Goal: Information Seeking & Learning: Find specific fact

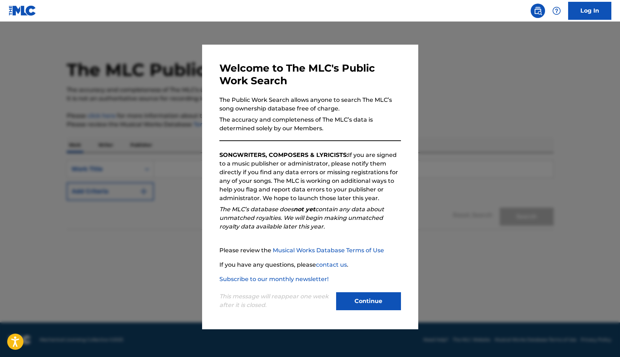
click at [365, 313] on div "Welcome to The MLC's Public Work Search The Public Work Search allows anyone to…" at bounding box center [310, 187] width 216 height 285
click at [367, 312] on div "Welcome to The MLC's Public Work Search The Public Work Search allows anyone to…" at bounding box center [310, 187] width 216 height 285
click at [369, 304] on button "Continue" at bounding box center [368, 302] width 65 height 18
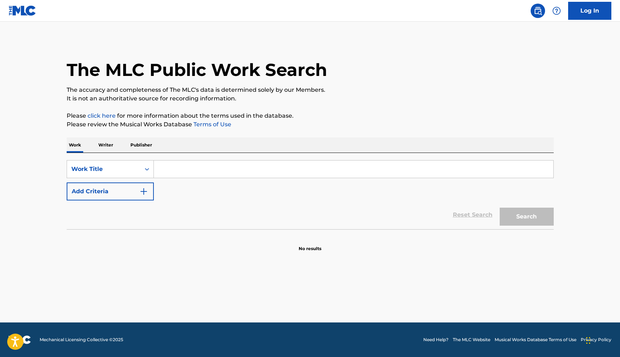
click at [117, 190] on button "Add Criteria" at bounding box center [110, 192] width 87 height 18
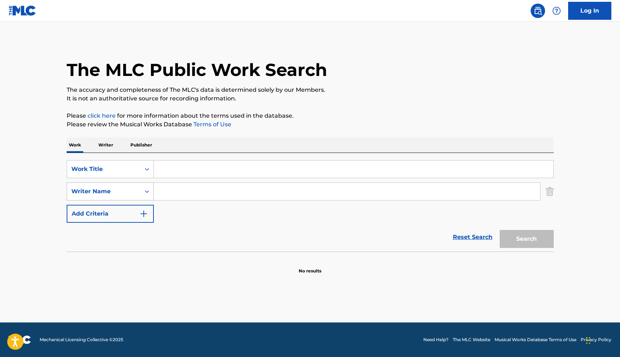
click at [121, 197] on div "Writer Name" at bounding box center [103, 192] width 73 height 14
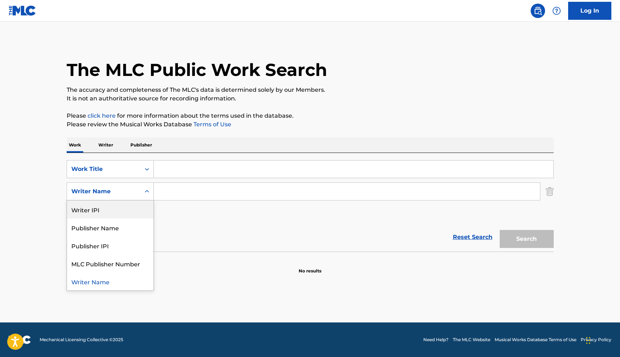
click at [113, 210] on div "Writer IPI" at bounding box center [110, 210] width 86 height 18
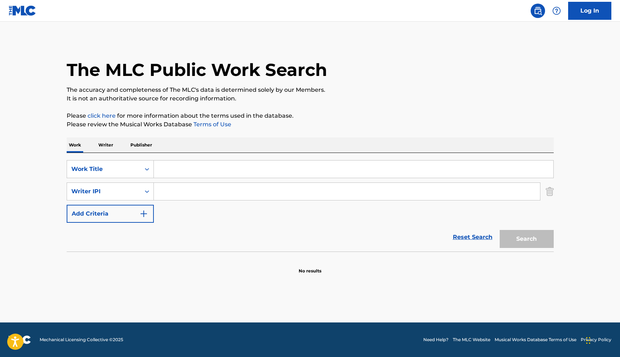
click at [100, 140] on p "Writer" at bounding box center [105, 145] width 19 height 15
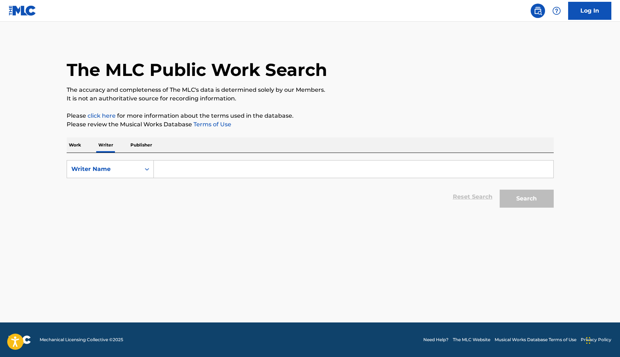
click at [148, 147] on p "Publisher" at bounding box center [141, 145] width 26 height 15
click at [165, 171] on input "Search Form" at bounding box center [354, 169] width 400 height 17
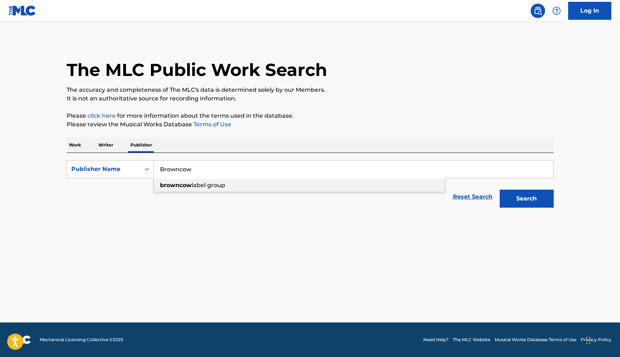
click at [199, 186] on span "label group" at bounding box center [209, 185] width 34 height 7
type input "browncow label group"
click at [525, 200] on button "Search" at bounding box center [527, 199] width 54 height 18
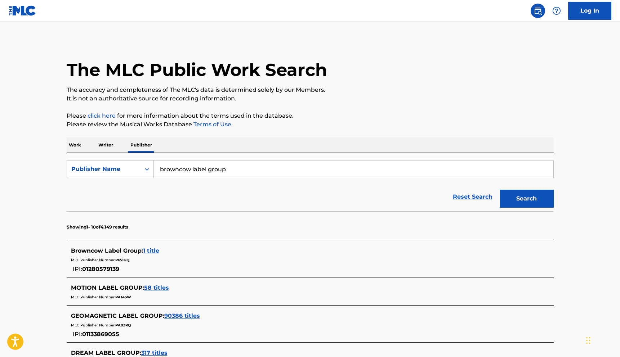
click at [111, 251] on span "Browncow Label Group :" at bounding box center [107, 250] width 72 height 7
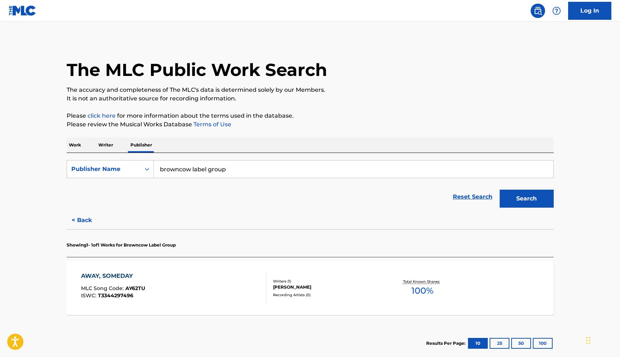
click at [108, 274] on div "AWAY, SOMEDAY" at bounding box center [113, 276] width 64 height 9
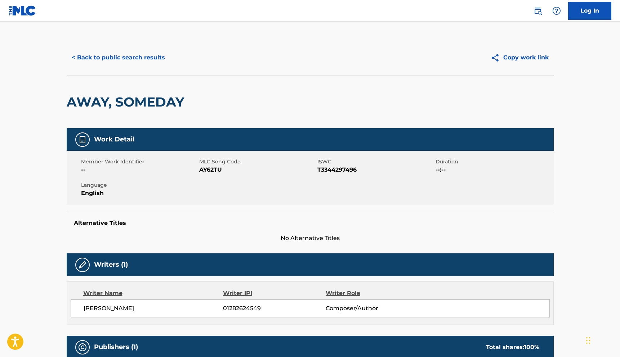
click at [147, 62] on button "< Back to public search results" at bounding box center [118, 58] width 103 height 18
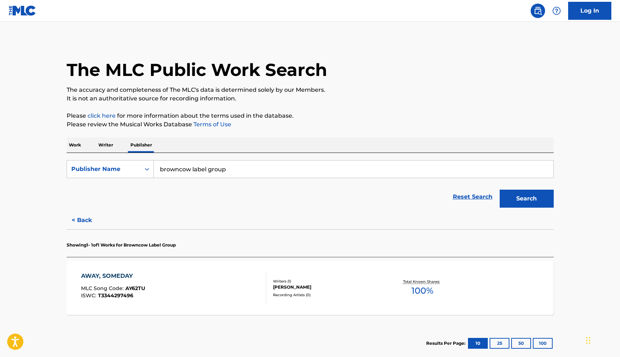
click at [190, 162] on input "browncow label group" at bounding box center [354, 169] width 400 height 17
click at [107, 147] on p "Writer" at bounding box center [105, 145] width 19 height 15
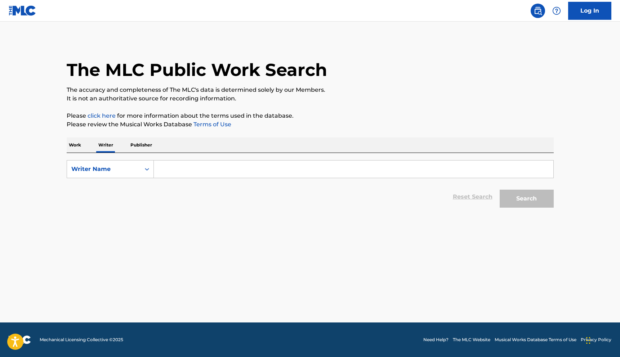
click at [184, 172] on input "Search Form" at bounding box center [354, 169] width 400 height 17
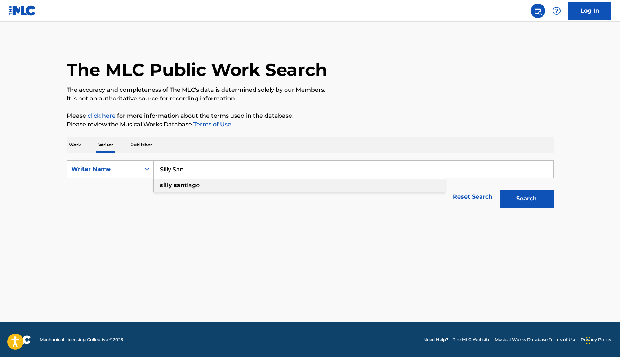
click at [183, 183] on strong "san" at bounding box center [179, 185] width 11 height 7
type input "silly [PERSON_NAME]"
click at [500, 190] on button "Search" at bounding box center [527, 199] width 54 height 18
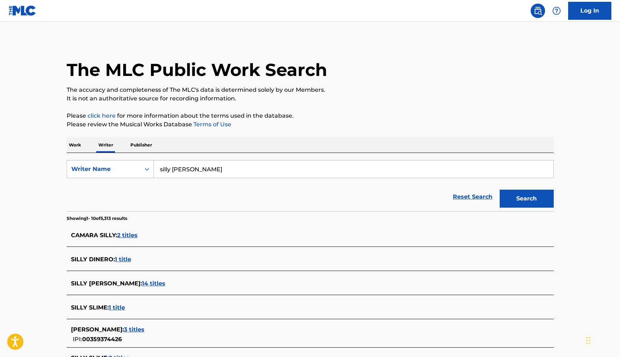
click at [142, 283] on span "14 titles" at bounding box center [153, 283] width 23 height 7
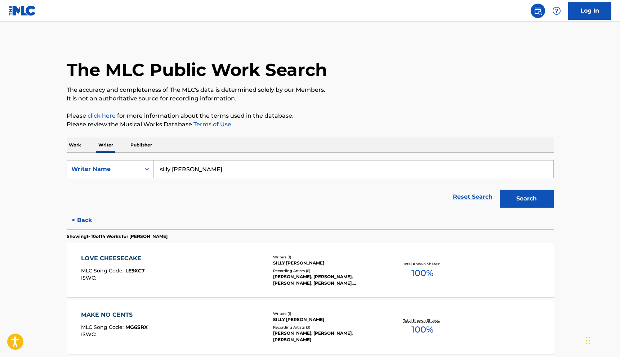
click at [117, 259] on div "LOVE CHEESECAKE" at bounding box center [113, 258] width 64 height 9
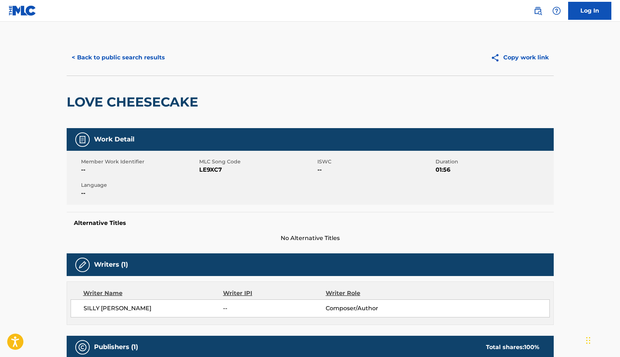
click at [84, 57] on button "< Back to public search results" at bounding box center [118, 58] width 103 height 18
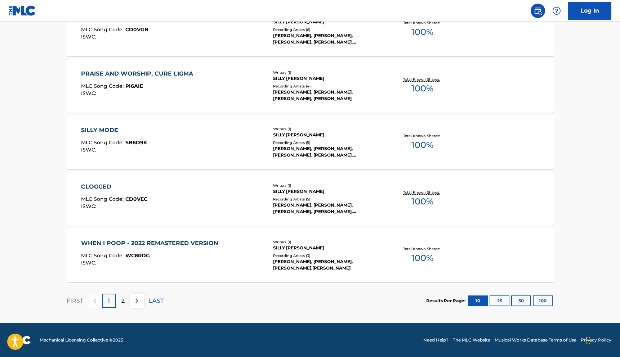
scroll to position [525, 0]
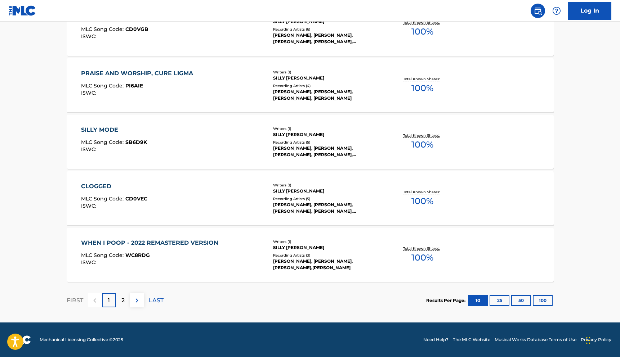
click at [120, 296] on div "2" at bounding box center [123, 301] width 14 height 14
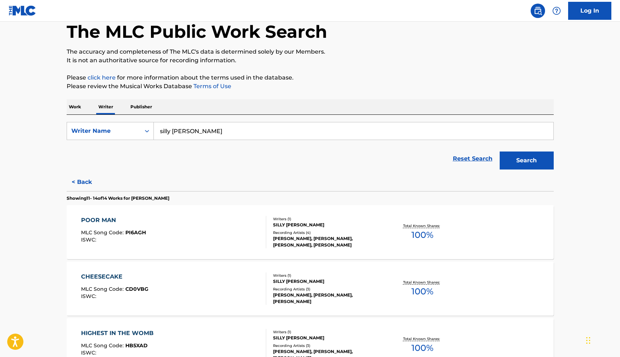
scroll to position [0, 0]
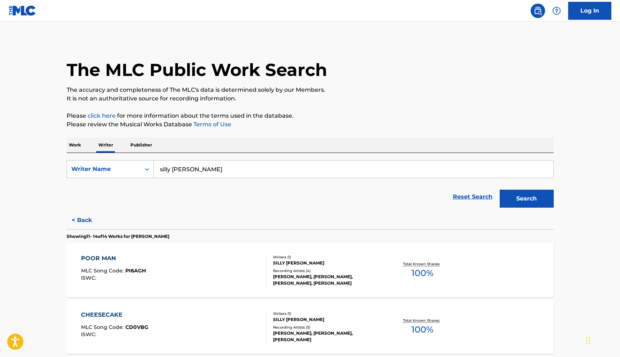
click at [198, 178] on form "SearchWithCriteriade28774b-2911-43c3-9c6c-a9f1dc7eca21 Writer Name [PERSON_NAME…" at bounding box center [310, 185] width 487 height 51
click at [198, 174] on input "silly [PERSON_NAME]" at bounding box center [354, 169] width 400 height 17
